Goal: Transaction & Acquisition: Purchase product/service

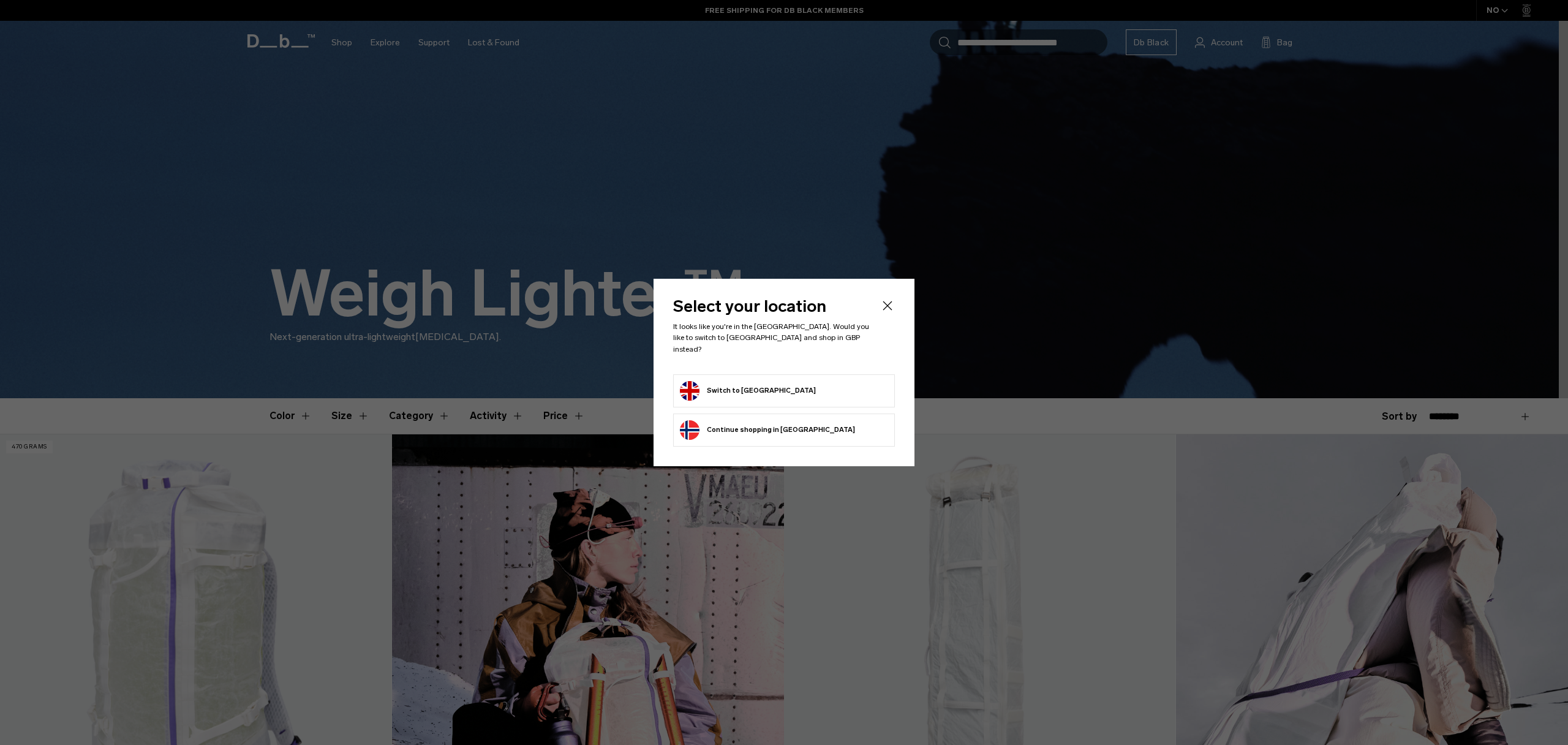
click at [794, 383] on form "Switch to United Kingdom" at bounding box center [783, 391] width 208 height 20
click at [765, 390] on button "Switch to United Kingdom" at bounding box center [748, 391] width 136 height 20
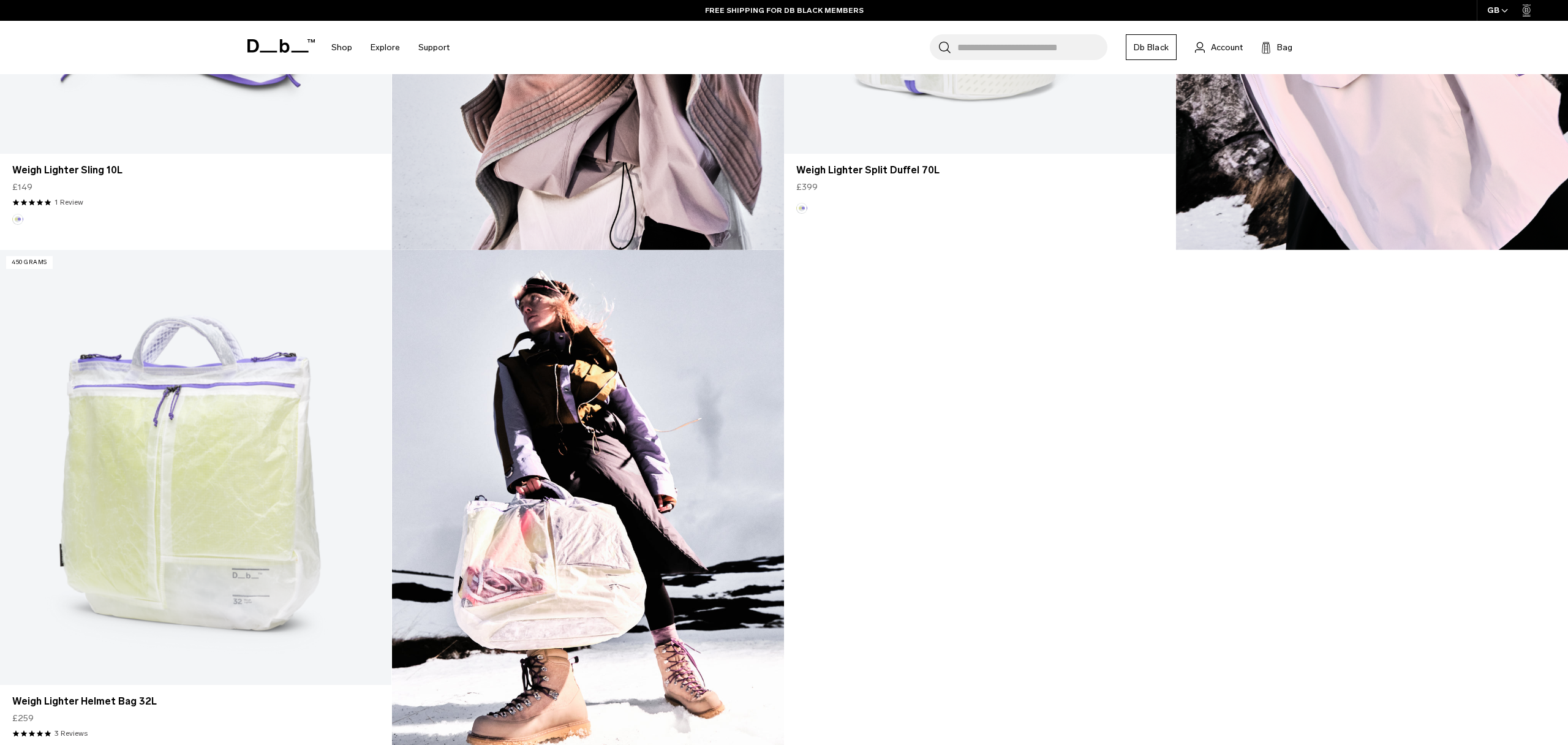
scroll to position [1337, 0]
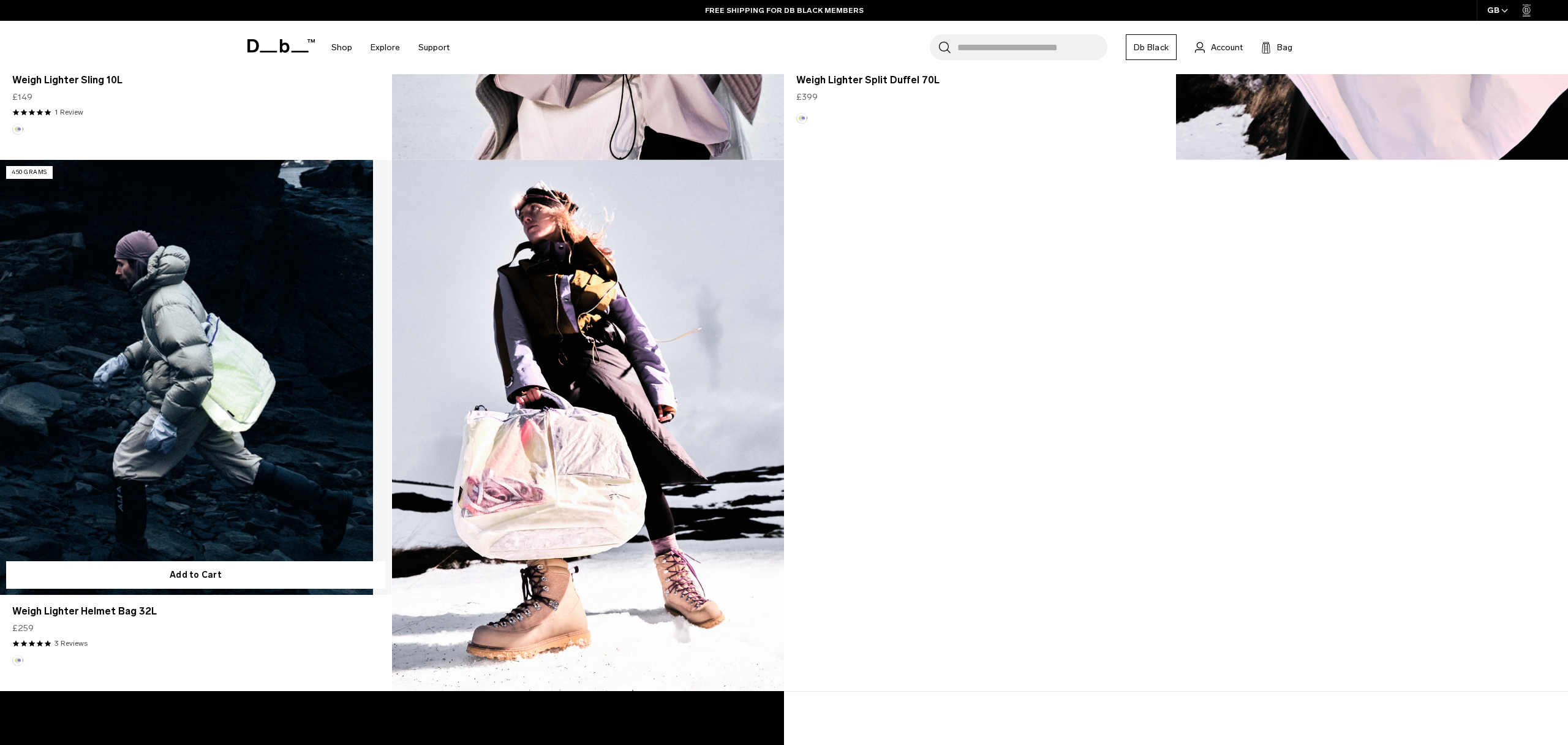
click at [224, 388] on link "Weigh Lighter Helmet Bag 32L" at bounding box center [195, 377] width 392 height 435
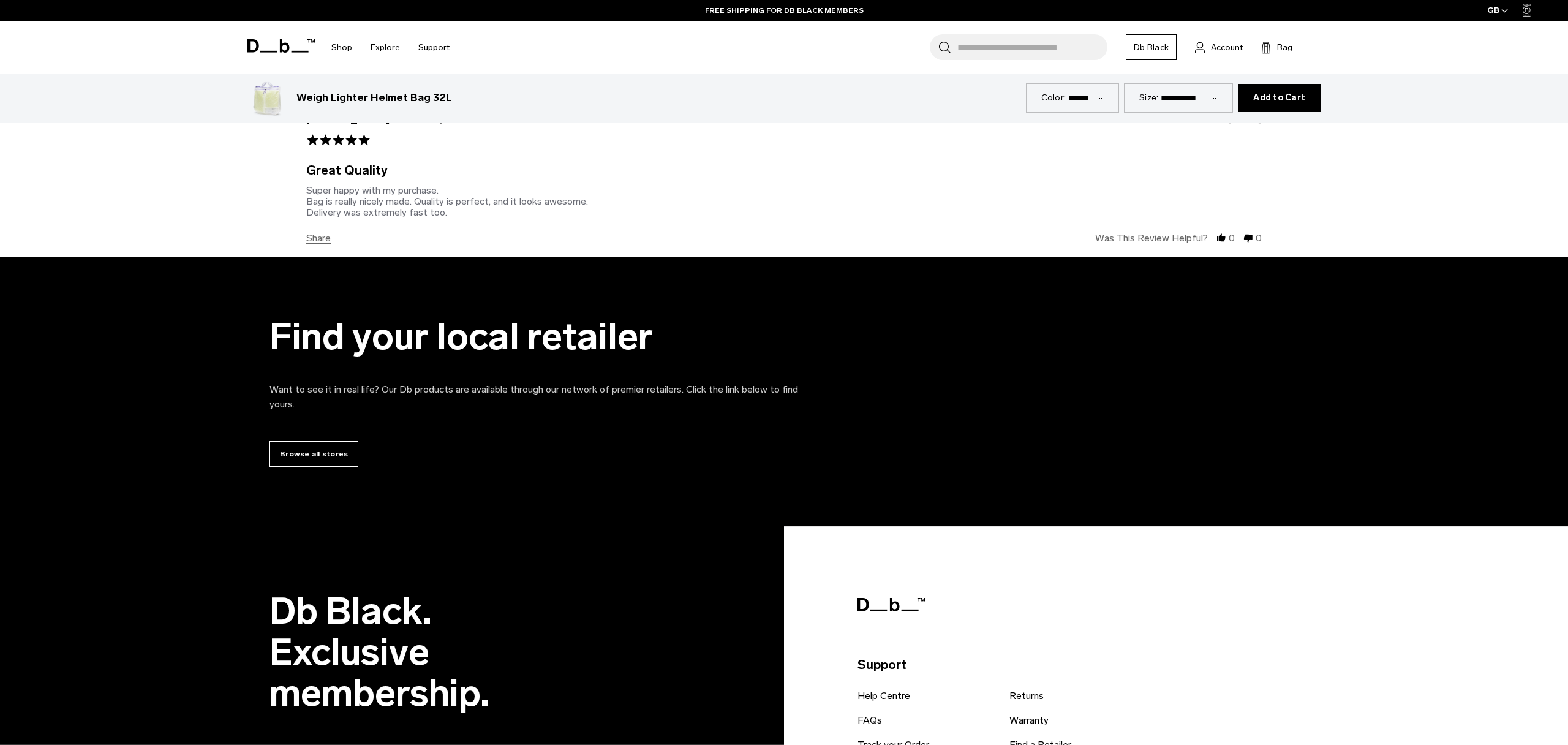
scroll to position [3150, 0]
